Goal: Book appointment/travel/reservation

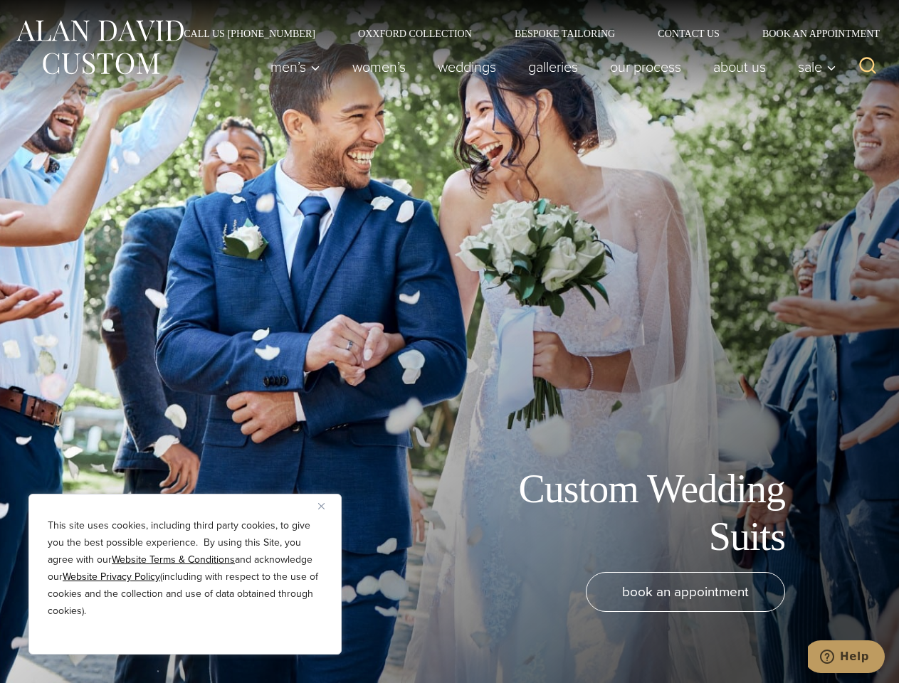
click at [449, 341] on div "Custom Wedding Suits book an appointment" at bounding box center [449, 341] width 899 height 683
click at [327, 506] on button "Close" at bounding box center [326, 505] width 17 height 17
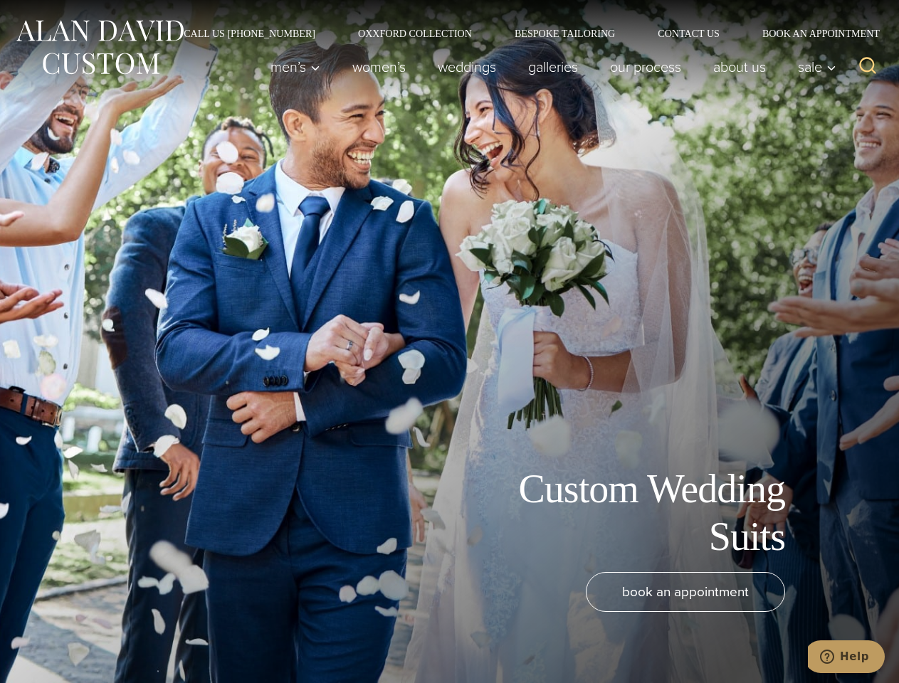
click at [185, 635] on div "book an appointment" at bounding box center [427, 620] width 827 height 97
click at [867, 67] on icon "Search" at bounding box center [867, 65] width 21 height 21
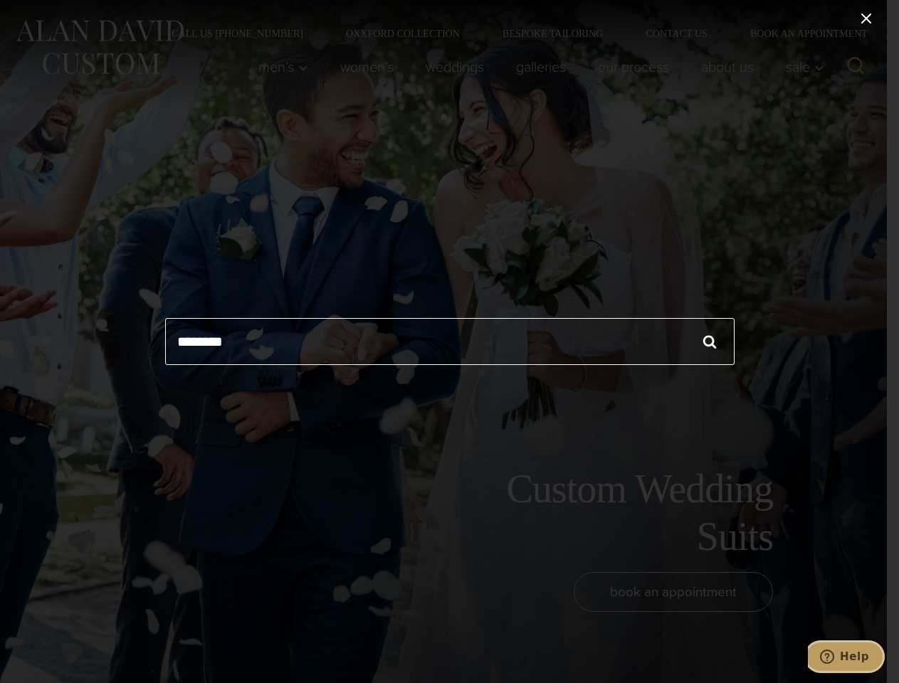
click at [834, 657] on icon "Help" at bounding box center [827, 657] width 14 height 14
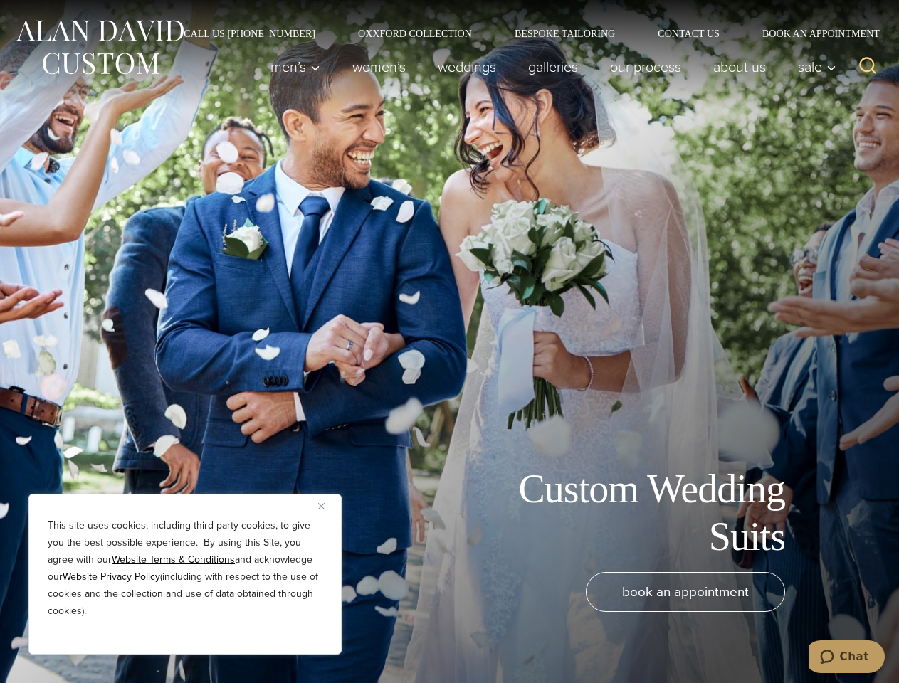
click at [449, 341] on div "Custom Wedding Suits book an appointment" at bounding box center [449, 341] width 899 height 683
click at [327, 506] on button "Close" at bounding box center [326, 505] width 17 height 17
click at [185, 635] on div "book an appointment" at bounding box center [427, 620] width 827 height 97
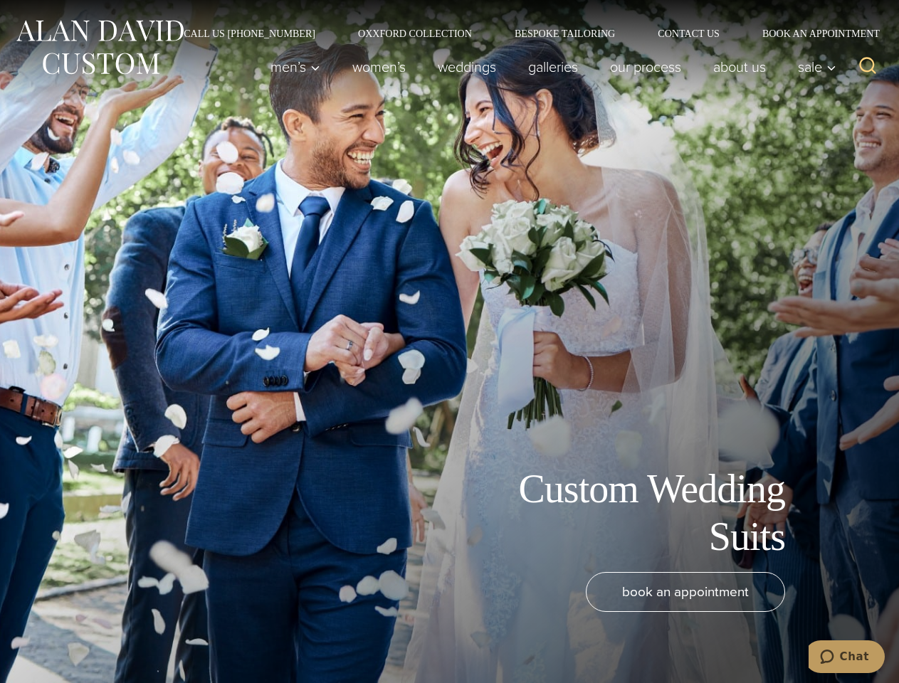
click at [867, 67] on icon "Search" at bounding box center [867, 65] width 21 height 21
